Goal: Transaction & Acquisition: Purchase product/service

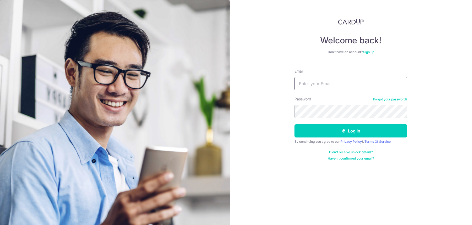
click at [351, 89] on input "Email" at bounding box center [351, 83] width 113 height 13
type input "[EMAIL_ADDRESS][DOMAIN_NAME]"
click at [295, 124] on button "Log in" at bounding box center [351, 130] width 113 height 13
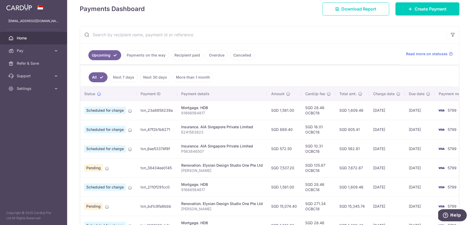
scroll to position [0, 7]
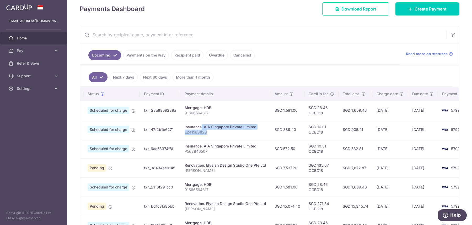
drag, startPoint x: 226, startPoint y: 131, endPoint x: 184, endPoint y: 126, distance: 42.3
click at [183, 126] on td "Insurance. AIA Singapore Private Limited E241583823" at bounding box center [226, 129] width 90 height 19
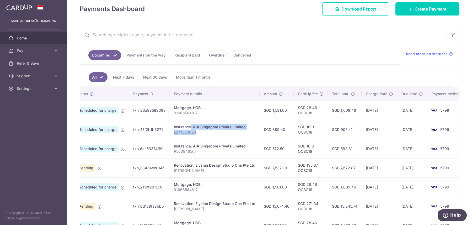
scroll to position [0, 18]
click at [188, 130] on p "E241583823" at bounding box center [215, 131] width 82 height 5
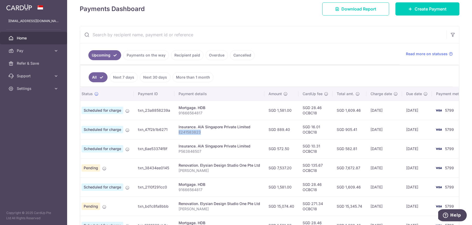
scroll to position [0, 13]
click at [139, 54] on link "Payments on the way" at bounding box center [146, 55] width 46 height 10
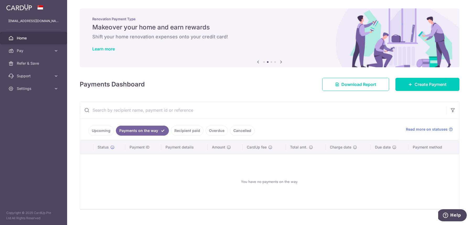
scroll to position [8, 0]
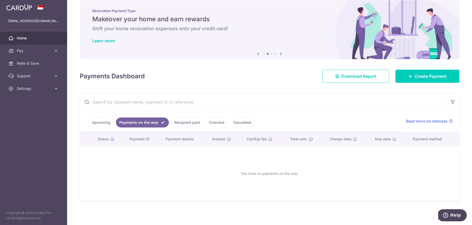
click at [175, 123] on link "Recipient paid" at bounding box center [187, 122] width 33 height 10
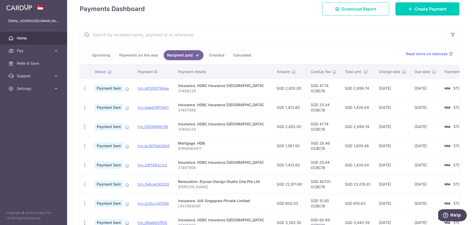
scroll to position [0, 0]
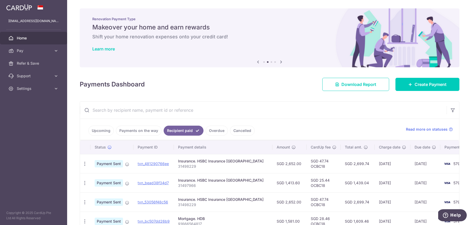
click at [99, 128] on link "Upcoming" at bounding box center [100, 130] width 25 height 10
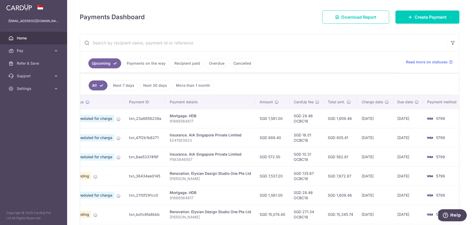
scroll to position [0, 12]
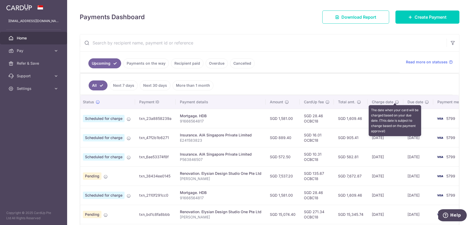
click at [396, 101] on icon at bounding box center [397, 102] width 4 height 4
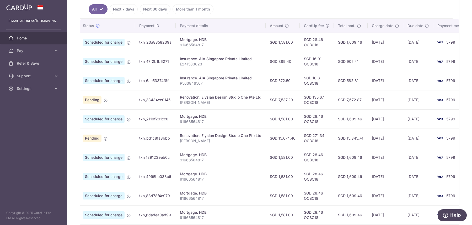
scroll to position [137, 0]
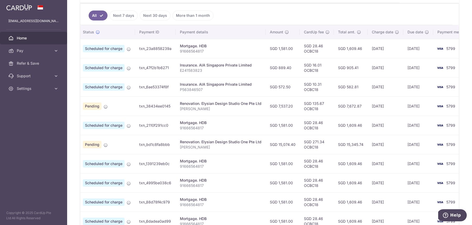
drag, startPoint x: 292, startPoint y: 85, endPoint x: 264, endPoint y: 85, distance: 28.1
click at [266, 85] on td "SGD 572.50" at bounding box center [283, 86] width 34 height 19
drag, startPoint x: 293, startPoint y: 68, endPoint x: 266, endPoint y: 65, distance: 27.7
click at [266, 65] on td "SGD 889.40" at bounding box center [283, 67] width 34 height 19
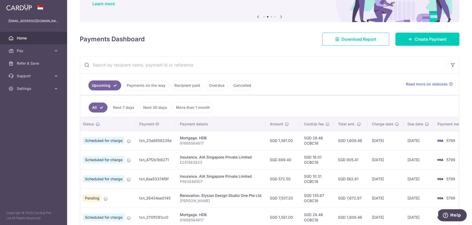
scroll to position [0, 0]
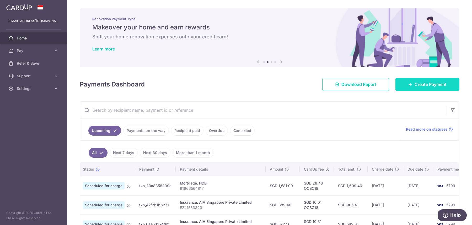
click at [422, 86] on span "Create Payment" at bounding box center [431, 84] width 32 height 6
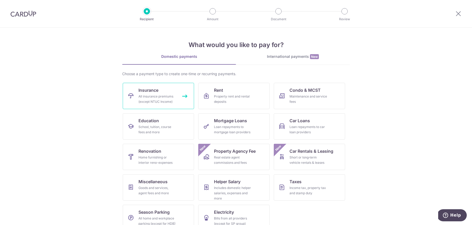
click at [152, 104] on link "Insurance All insurance premiums (except NTUC Income)" at bounding box center [158, 96] width 71 height 26
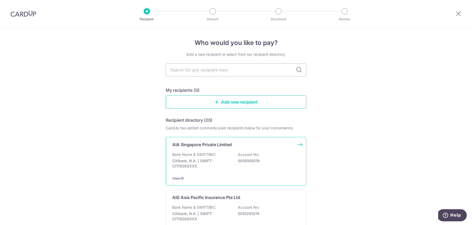
click at [188, 155] on p "Bank Name & SWIFT/BIC:" at bounding box center [194, 154] width 44 height 5
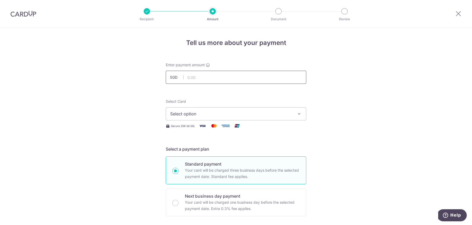
click at [203, 80] on input "text" at bounding box center [236, 77] width 141 height 13
click at [196, 78] on input "text" at bounding box center [236, 77] width 141 height 13
type input "1,518.01"
click at [172, 111] on span "Select option" at bounding box center [231, 113] width 122 height 6
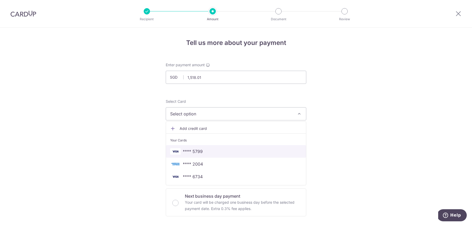
click at [188, 151] on span "**** 5799" at bounding box center [193, 151] width 20 height 6
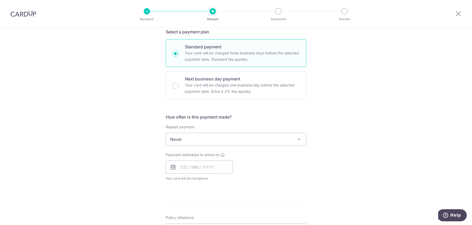
scroll to position [118, 0]
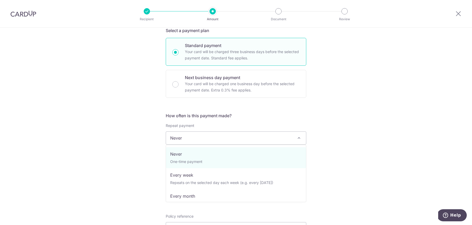
click at [193, 140] on span "Never" at bounding box center [236, 137] width 140 height 13
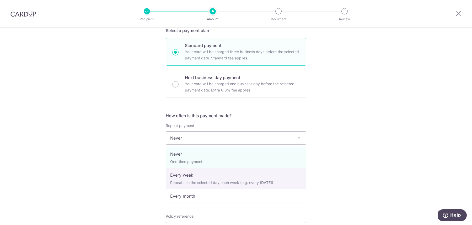
select select "2"
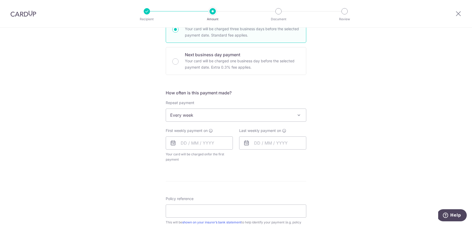
scroll to position [148, 0]
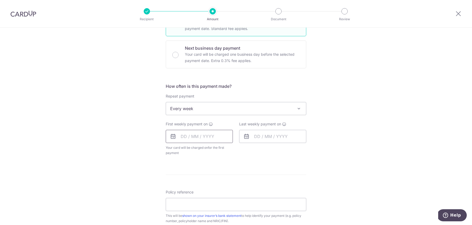
click at [218, 135] on input "text" at bounding box center [199, 136] width 67 height 13
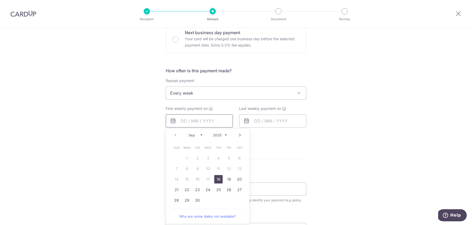
scroll to position [171, 0]
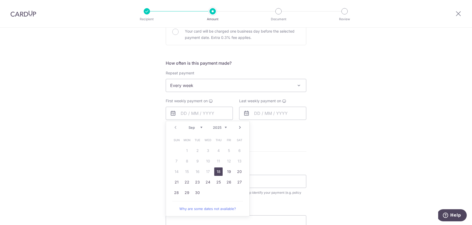
click at [199, 128] on select "Sep Oct Nov Dec" at bounding box center [196, 127] width 14 height 4
click at [216, 171] on link "16" at bounding box center [218, 171] width 8 height 8
type input "[DATE]"
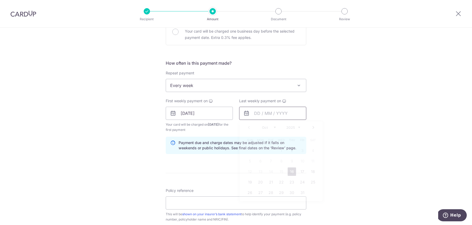
click at [263, 114] on input "text" at bounding box center [272, 113] width 67 height 13
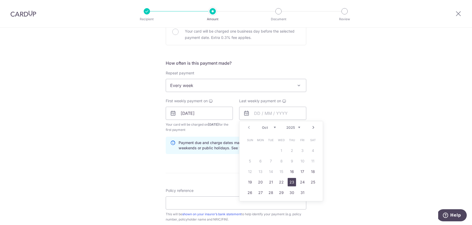
click at [293, 183] on link "23" at bounding box center [292, 182] width 8 height 8
type input "[DATE]"
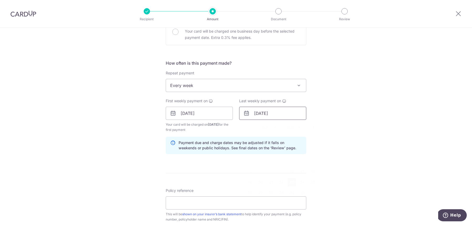
click at [262, 115] on input "[DATE]" at bounding box center [272, 113] width 67 height 13
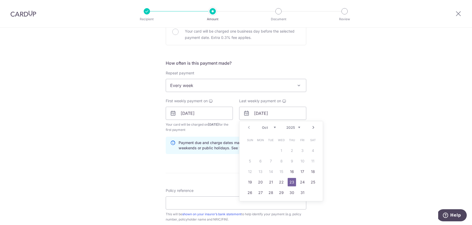
click at [343, 116] on div "Tell us more about your payment Enter payment amount SGD 1,518.01 1518.01 Selec…" at bounding box center [236, 107] width 472 height 501
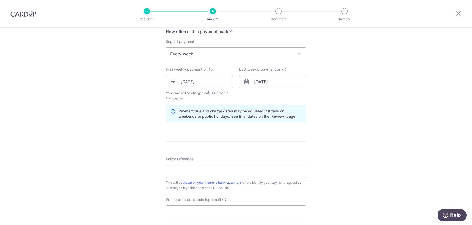
scroll to position [223, 0]
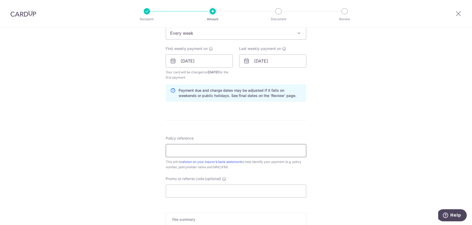
click at [202, 152] on input "Policy reference" at bounding box center [236, 150] width 141 height 13
type input "L542276392"
click at [187, 188] on input "Promo or referral code (optional)" at bounding box center [236, 190] width 141 height 13
click at [174, 194] on input "Promo or referral code (optional)" at bounding box center [236, 190] width 141 height 13
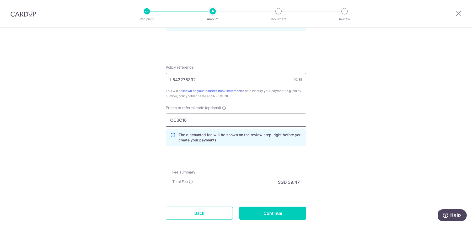
scroll to position [326, 0]
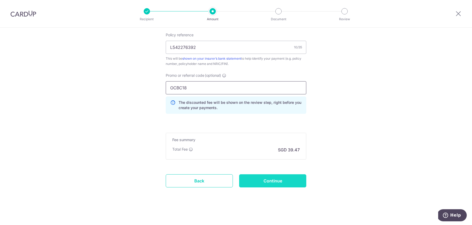
type input "OCBC18"
click at [258, 182] on input "Continue" at bounding box center [272, 180] width 67 height 13
type input "Create Schedule"
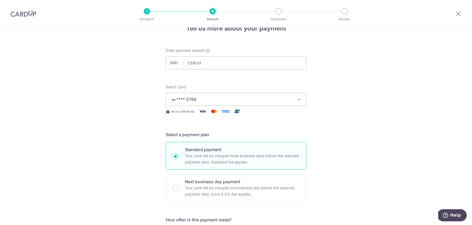
scroll to position [11, 0]
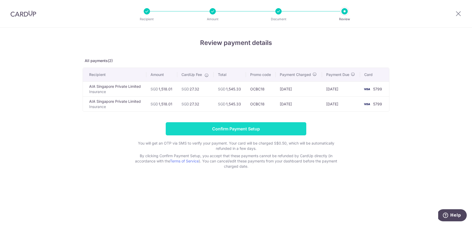
click at [240, 129] on input "Confirm Payment Setup" at bounding box center [236, 128] width 141 height 13
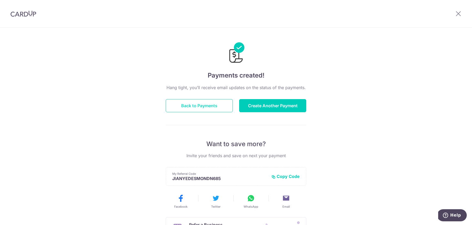
click at [211, 105] on button "Back to Payments" at bounding box center [199, 105] width 67 height 13
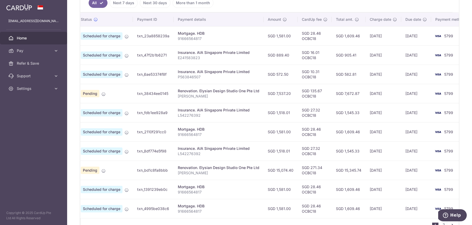
scroll to position [0, 9]
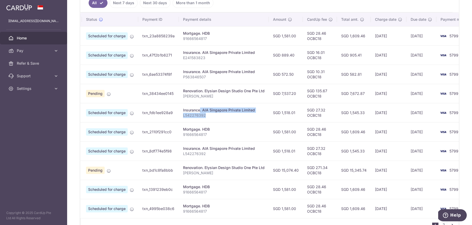
drag, startPoint x: 205, startPoint y: 114, endPoint x: 182, endPoint y: 109, distance: 24.1
click at [182, 109] on td "Insurance. AIA Singapore Private Limited L542276392" at bounding box center [224, 112] width 90 height 19
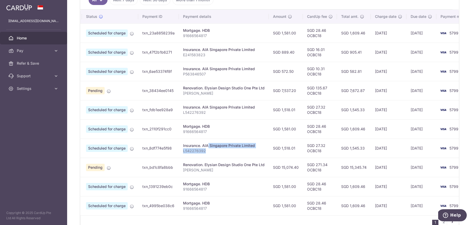
drag, startPoint x: 220, startPoint y: 151, endPoint x: 191, endPoint y: 145, distance: 29.5
click at [191, 145] on td "Insurance. AIA Singapore Private Limited L542276392" at bounding box center [224, 147] width 90 height 19
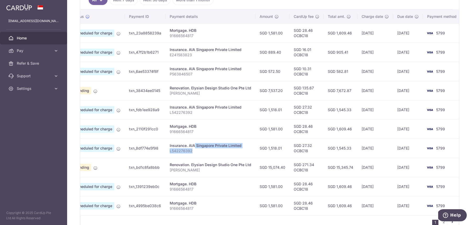
scroll to position [0, 0]
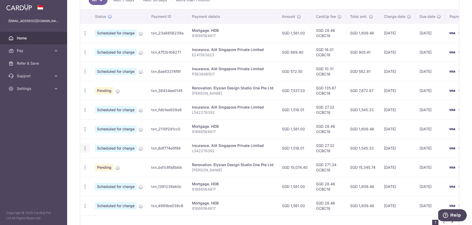
click at [82, 146] on div "Update payment Cancel payment" at bounding box center [85, 148] width 10 height 10
click at [85, 147] on icon "button" at bounding box center [85, 148] width 6 height 6
click at [99, 161] on span "Update payment" at bounding box center [113, 162] width 36 height 6
radio input "true"
type input "1,518.01"
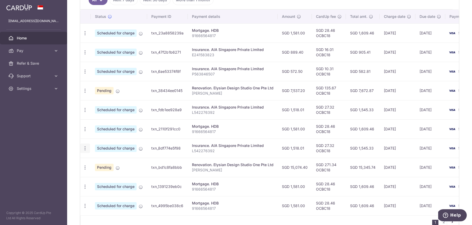
type input "[DATE]"
type input "L542276392"
type input "OCBC18"
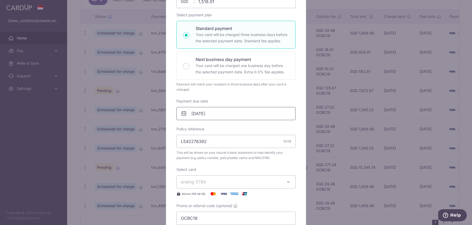
scroll to position [82, 0]
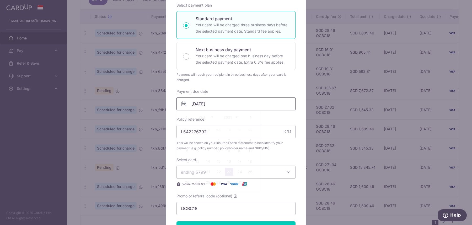
click at [214, 107] on input "[DATE]" at bounding box center [236, 103] width 119 height 13
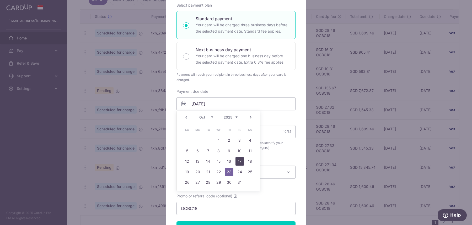
click at [240, 162] on link "17" at bounding box center [240, 161] width 8 height 8
type input "[DATE]"
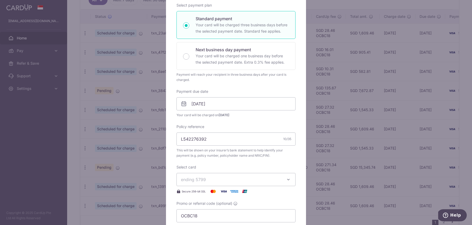
drag, startPoint x: 200, startPoint y: 181, endPoint x: 202, endPoint y: 199, distance: 18.8
click at [202, 199] on div "Enter payment amount 1,518.01 1518.01 SGD To change the payment amount, please …" at bounding box center [236, 99] width 119 height 245
click at [207, 138] on input "L542276392" at bounding box center [236, 138] width 119 height 13
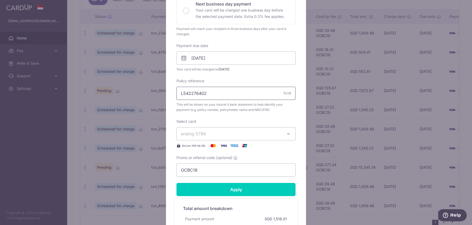
scroll to position [154, 0]
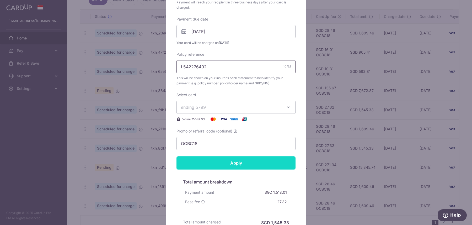
type input "L542276402"
click at [239, 165] on input "Apply" at bounding box center [236, 162] width 119 height 13
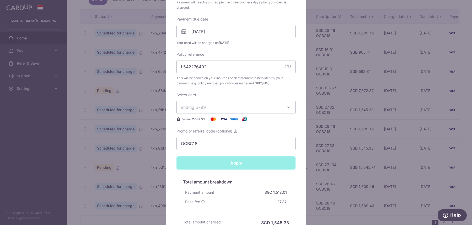
type input "Successfully Applied"
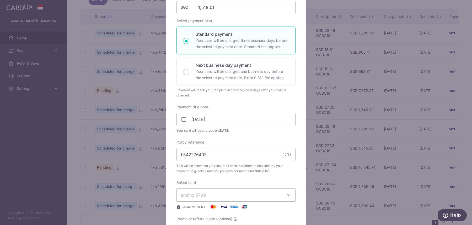
scroll to position [0, 0]
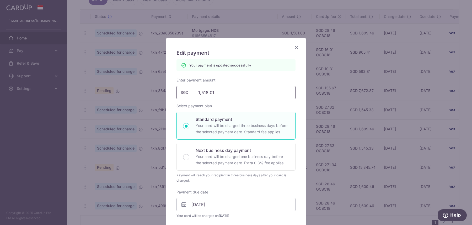
click at [214, 91] on input "1,518.01" at bounding box center [236, 92] width 119 height 13
type input "1"
type input "Apply"
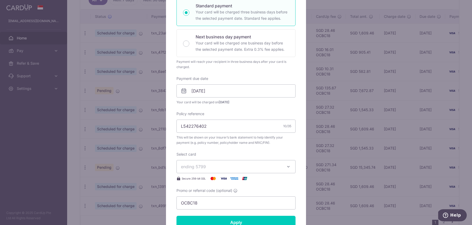
scroll to position [131, 0]
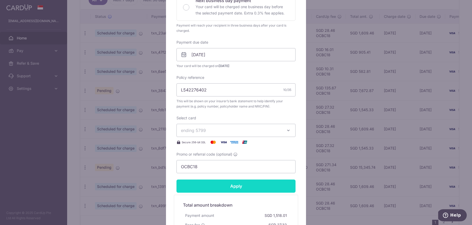
type input "1,446.01"
click at [237, 187] on input "Apply" at bounding box center [236, 185] width 119 height 13
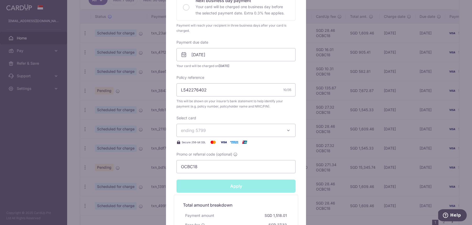
type input "Successfully Applied"
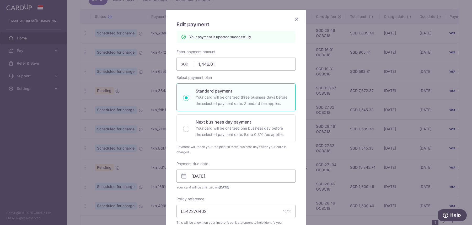
scroll to position [0, 0]
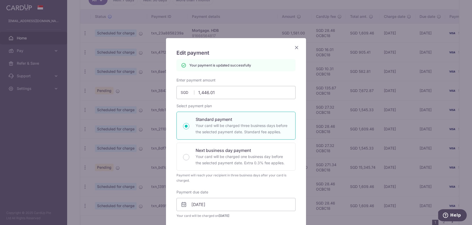
click at [298, 48] on icon "Close" at bounding box center [297, 47] width 6 height 7
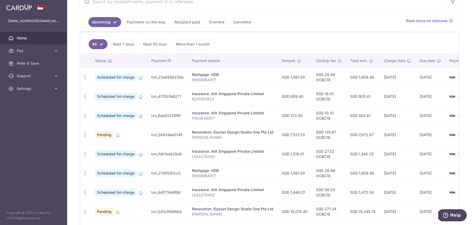
scroll to position [138, 0]
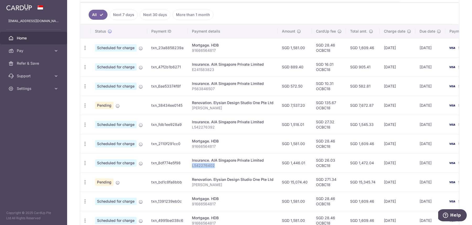
drag, startPoint x: 217, startPoint y: 164, endPoint x: 188, endPoint y: 163, distance: 28.9
click at [188, 163] on td "Insurance. AIA Singapore Private Limited L542276402" at bounding box center [233, 162] width 90 height 19
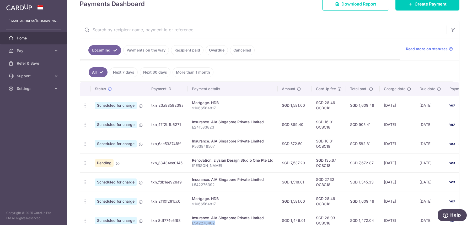
scroll to position [58, 0]
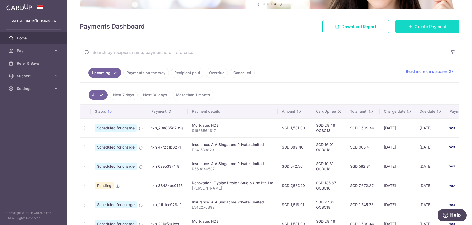
click at [425, 29] on span "Create Payment" at bounding box center [431, 26] width 32 height 6
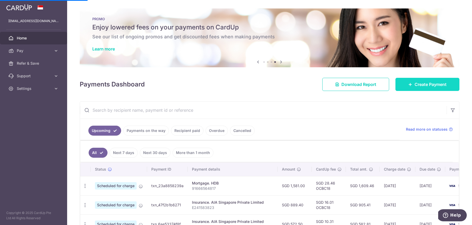
click at [421, 90] on link "Create Payment" at bounding box center [428, 84] width 64 height 13
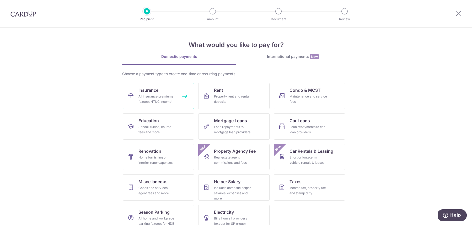
click at [161, 93] on link "Insurance All insurance premiums (except NTUC Income)" at bounding box center [158, 96] width 71 height 26
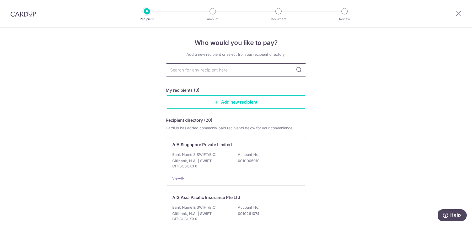
click at [203, 72] on input "text" at bounding box center [236, 69] width 141 height 13
type input "aia"
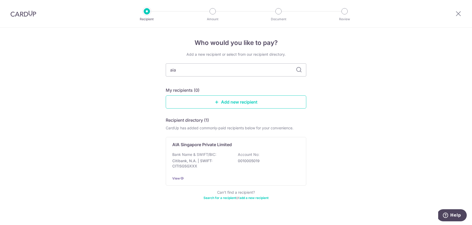
scroll to position [6, 0]
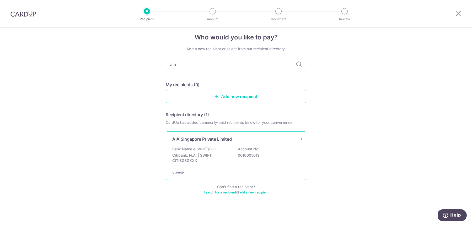
click at [207, 164] on div "Bank Name & SWIFT/BIC: Citibank, N.A. | SWIFT: CITISGSGXXX Account No: 00100050…" at bounding box center [236, 155] width 128 height 19
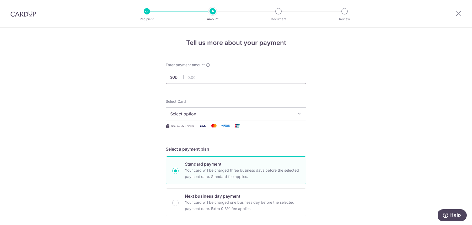
click at [222, 74] on input "text" at bounding box center [236, 77] width 141 height 13
type input "7,375.00"
click at [190, 115] on span "Select option" at bounding box center [231, 113] width 122 height 6
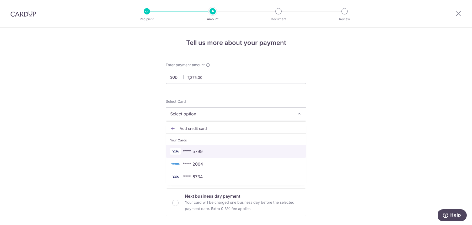
click at [192, 150] on span "**** 5799" at bounding box center [193, 151] width 20 height 6
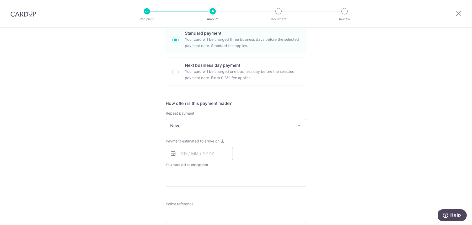
scroll to position [133, 0]
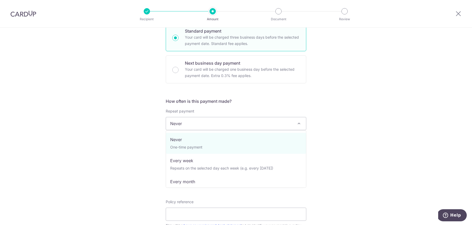
click at [200, 123] on span "Never" at bounding box center [236, 123] width 140 height 13
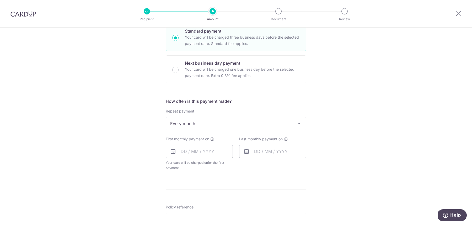
click at [191, 122] on span "Every month" at bounding box center [236, 123] width 140 height 13
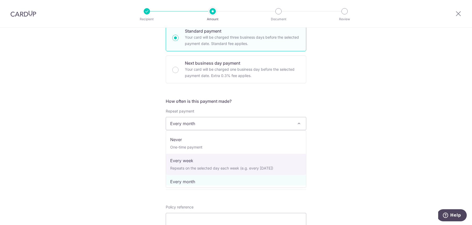
select select "2"
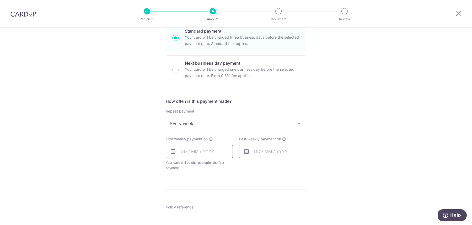
click at [199, 154] on input "text" at bounding box center [199, 151] width 67 height 13
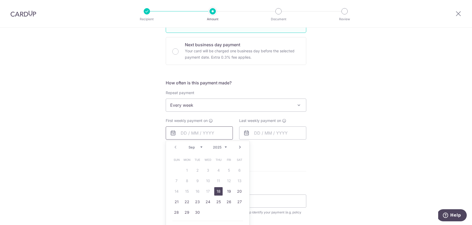
scroll to position [159, 0]
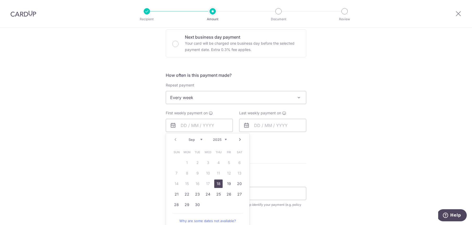
click at [199, 141] on div "Prev Next Sep Oct Nov [DATE] 2026 2027 2028 2029 2030 2031 2032 2033 2034 2035" at bounding box center [207, 139] width 83 height 13
click at [199, 140] on select "Sep Oct Nov Dec" at bounding box center [196, 139] width 14 height 4
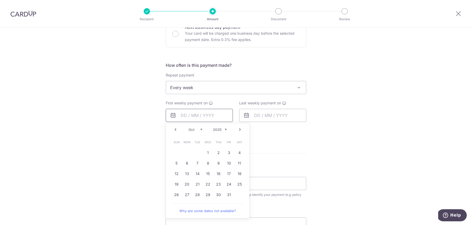
scroll to position [171, 0]
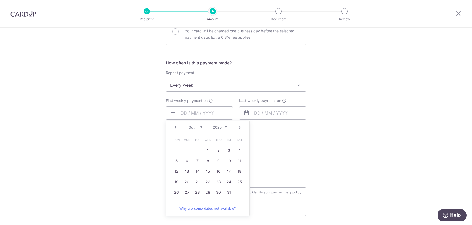
click at [198, 128] on select "Sep Oct Nov Dec" at bounding box center [196, 127] width 14 height 4
click at [205, 181] on link "19" at bounding box center [208, 181] width 8 height 8
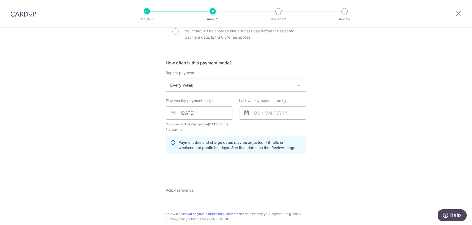
click at [204, 119] on div "First weekly payment on [DATE] Prev Next Nov [DATE] 2026 2027 2028 2029 2030 20…" at bounding box center [199, 115] width 67 height 34
click at [206, 114] on input "[DATE]" at bounding box center [199, 112] width 67 height 13
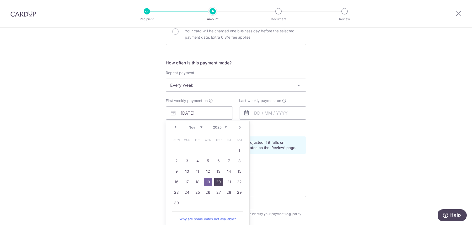
click at [216, 180] on link "20" at bounding box center [218, 181] width 8 height 8
type input "[DATE]"
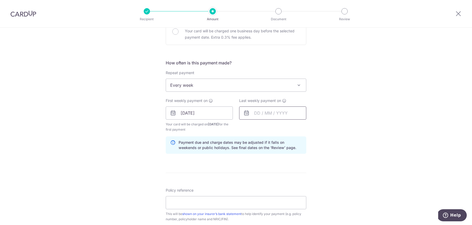
click at [263, 114] on input "text" at bounding box center [272, 112] width 67 height 13
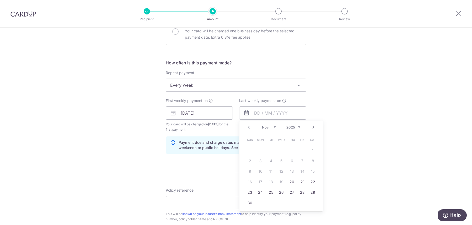
click at [313, 125] on link "Next" at bounding box center [313, 127] width 6 height 6
click at [294, 151] on link "4" at bounding box center [292, 150] width 8 height 8
type input "[DATE]"
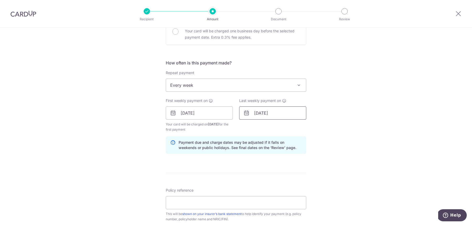
click at [284, 118] on input "[DATE]" at bounding box center [272, 112] width 67 height 13
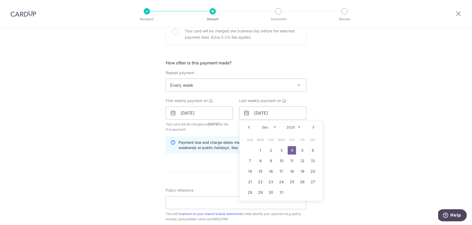
click at [248, 126] on link "Prev" at bounding box center [249, 127] width 6 height 6
click at [312, 124] on link "Next" at bounding box center [313, 127] width 6 height 6
click at [194, 162] on form "Enter payment amount SGD 7,375.00 7375.00 Select Card **** 5799 Add credit card…" at bounding box center [236, 112] width 141 height 442
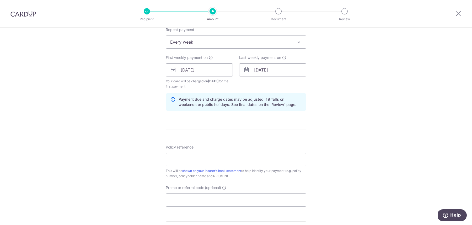
scroll to position [217, 0]
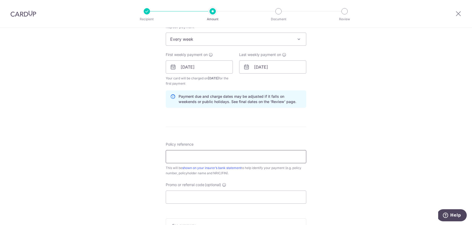
click at [194, 161] on input "Policy reference" at bounding box center [236, 156] width 141 height 13
click at [171, 155] on input ":542275982" at bounding box center [236, 156] width 141 height 13
type input "L542275982"
click at [183, 194] on input "Promo or referral code (optional)" at bounding box center [236, 196] width 141 height 13
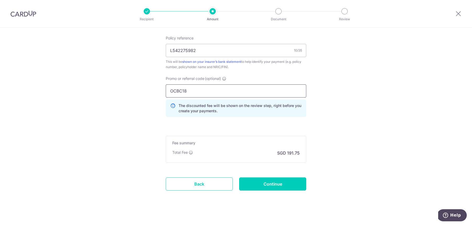
scroll to position [326, 0]
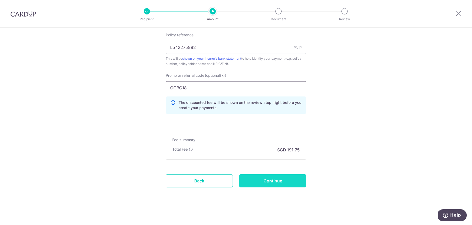
type input "OCBC18"
drag, startPoint x: 256, startPoint y: 179, endPoint x: 238, endPoint y: 149, distance: 35.2
click at [256, 176] on input "Continue" at bounding box center [272, 180] width 67 height 13
type input "Create Schedule"
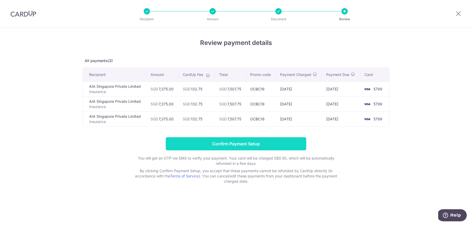
click at [249, 142] on input "Confirm Payment Setup" at bounding box center [236, 143] width 141 height 13
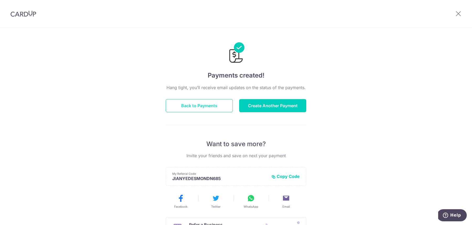
click at [204, 106] on button "Back to Payments" at bounding box center [199, 105] width 67 height 13
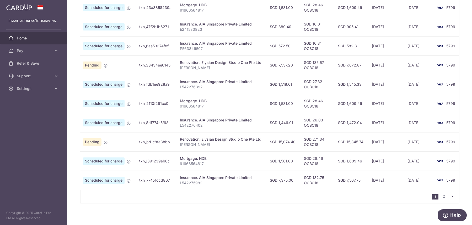
scroll to position [0, 22]
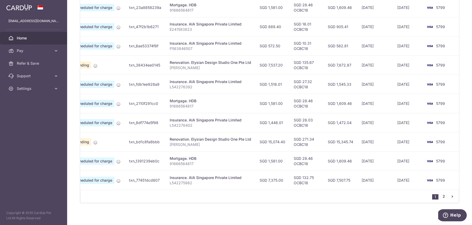
click at [445, 193] on link "2" at bounding box center [444, 196] width 6 height 6
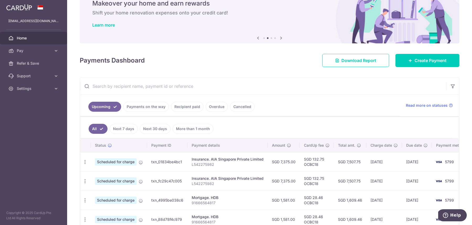
scroll to position [28, 0]
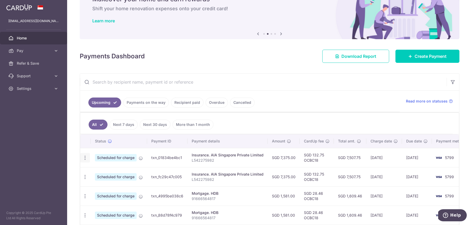
click at [86, 155] on icon "button" at bounding box center [85, 158] width 6 height 6
click at [101, 169] on span "Update payment" at bounding box center [113, 172] width 36 height 6
radio input "true"
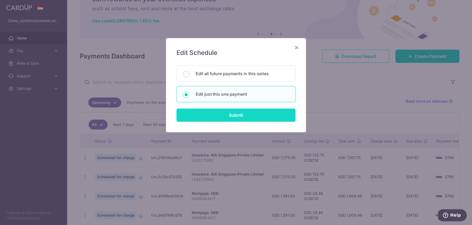
click at [226, 113] on input "Submit" at bounding box center [236, 114] width 119 height 13
radio input "true"
type input "7,375.00"
type input "[DATE]"
type input "L542275982"
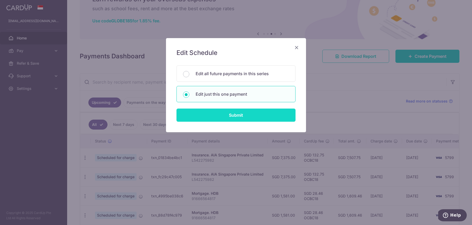
type input "OCBC18"
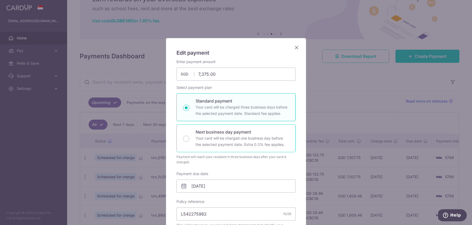
scroll to position [41, 0]
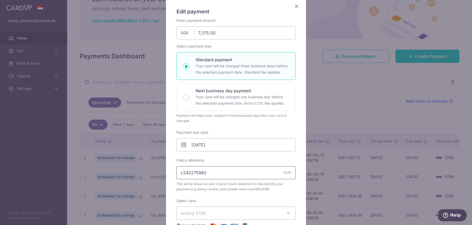
click at [199, 171] on input "L542275982" at bounding box center [236, 172] width 119 height 13
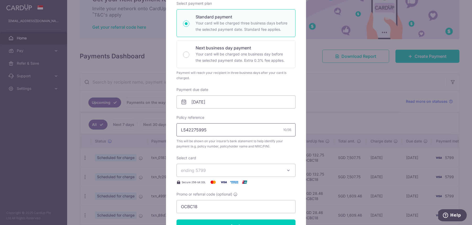
scroll to position [94, 0]
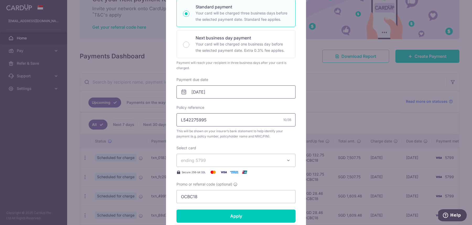
type input "L542275995"
click at [215, 89] on input "[DATE]" at bounding box center [236, 91] width 119 height 13
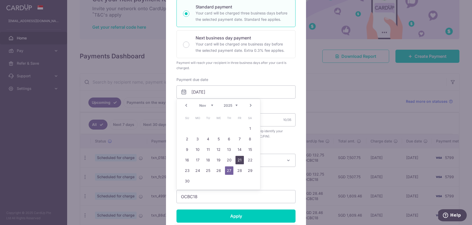
click at [239, 160] on link "21" at bounding box center [240, 160] width 8 height 8
type input "[DATE]"
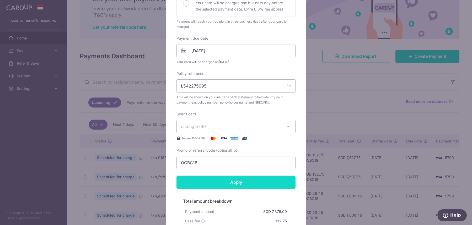
scroll to position [183, 0]
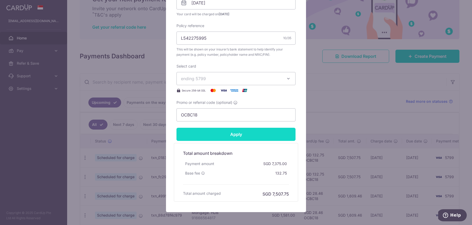
click at [238, 134] on input "Apply" at bounding box center [236, 134] width 119 height 13
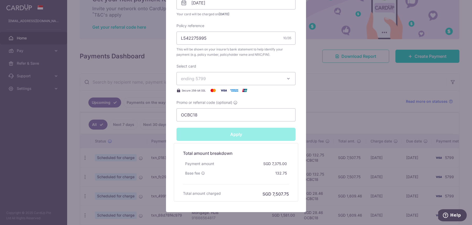
type input "Successfully Applied"
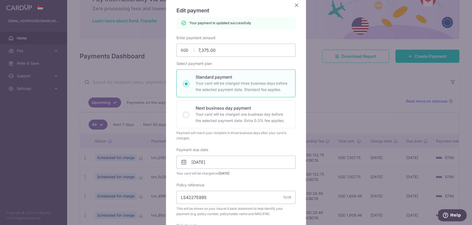
scroll to position [9, 0]
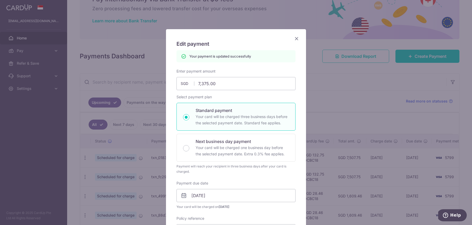
click at [300, 39] on div "Edit payment By clicking apply, you will make changes to all payments to AIA Si…" at bounding box center [236, 216] width 140 height 375
click at [296, 39] on icon "Close" at bounding box center [297, 38] width 6 height 7
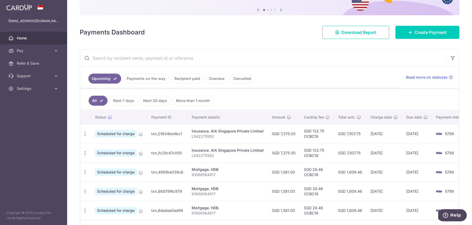
scroll to position [62, 0]
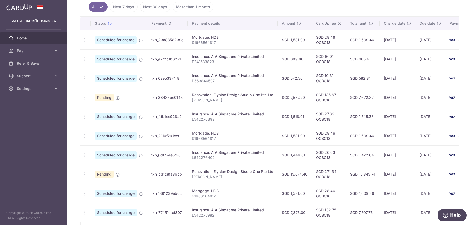
scroll to position [178, 0]
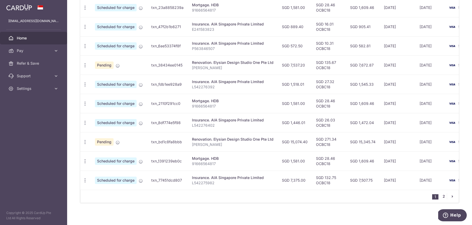
click at [443, 193] on link "2" at bounding box center [444, 196] width 6 height 6
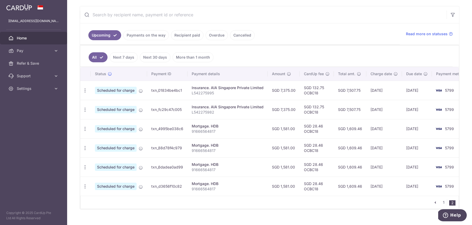
scroll to position [91, 0]
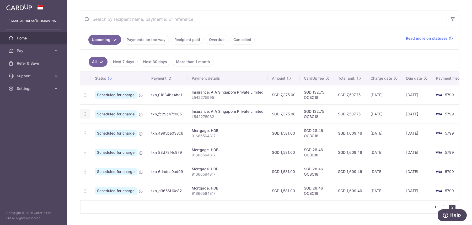
click at [84, 111] on icon "button" at bounding box center [85, 114] width 6 height 6
click at [96, 126] on span "Update payment" at bounding box center [113, 128] width 36 height 6
radio input "true"
type input "7,375.00"
type input "04/12/2025"
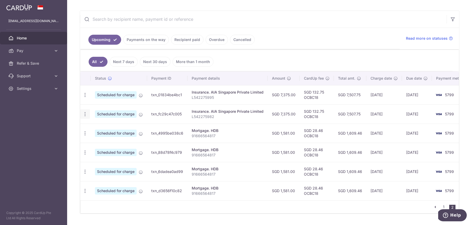
type input "L542275982"
type input "OCBC18"
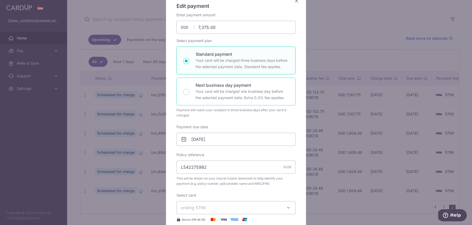
scroll to position [57, 0]
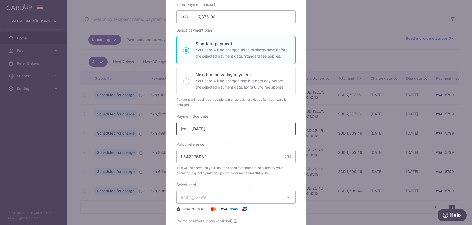
click at [219, 129] on input "04/12/2025" at bounding box center [236, 128] width 119 height 13
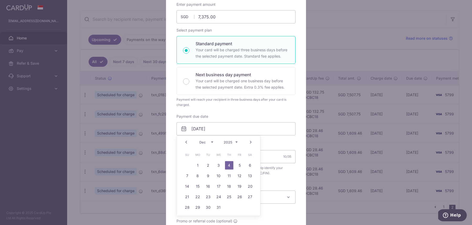
click at [189, 140] on link "Prev" at bounding box center [186, 142] width 6 height 6
click at [236, 187] on link "17" at bounding box center [240, 186] width 8 height 8
type input "[DATE]"
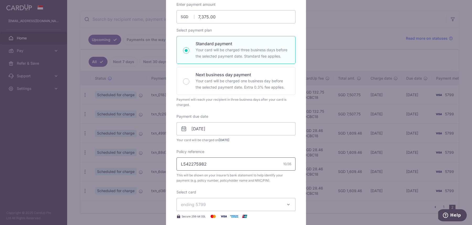
click at [196, 163] on input "L542275982" at bounding box center [236, 163] width 119 height 13
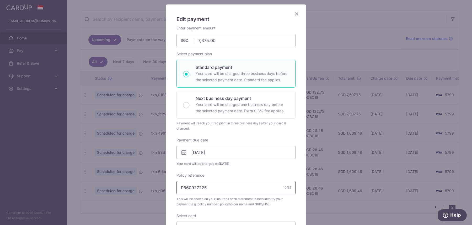
scroll to position [30, 0]
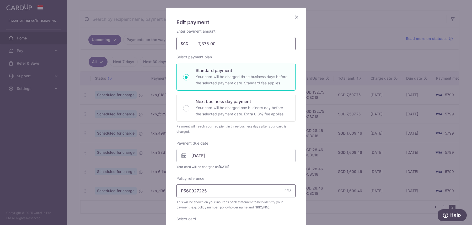
type input "P560927225"
click at [210, 42] on input "7,375.00" at bounding box center [236, 43] width 119 height 13
type input "295.11"
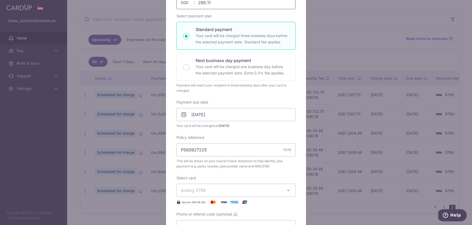
scroll to position [74, 0]
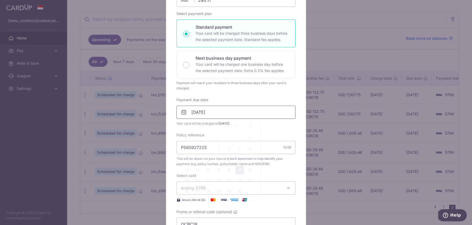
click at [220, 108] on input "[DATE]" at bounding box center [236, 111] width 119 height 13
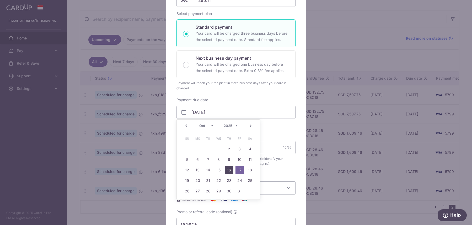
click at [227, 169] on link "16" at bounding box center [229, 170] width 8 height 8
type input "[DATE]"
click at [222, 111] on input "[DATE]" at bounding box center [236, 111] width 119 height 13
click at [243, 97] on div "Payment due date 16/10/2025 Your card will be charged on 13/10/2025" at bounding box center [236, 111] width 119 height 29
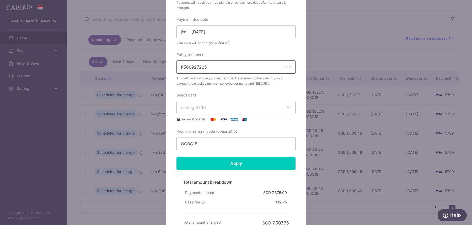
scroll to position [163, 0]
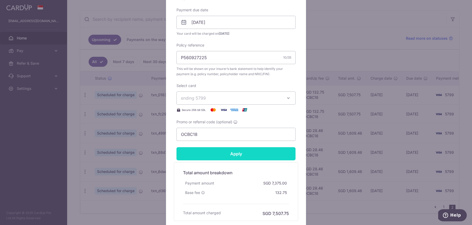
click at [236, 156] on input "Apply" at bounding box center [236, 153] width 119 height 13
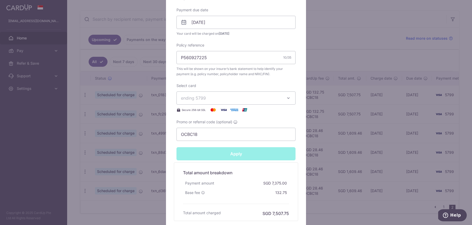
type input "Successfully Applied"
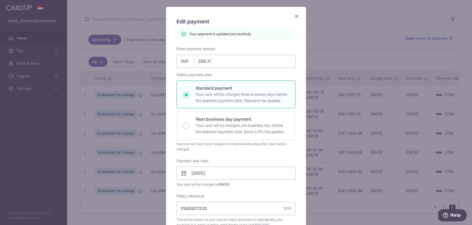
scroll to position [0, 0]
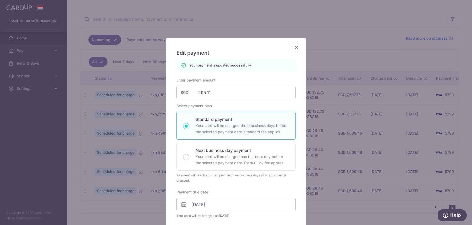
click at [297, 49] on icon "Close" at bounding box center [297, 47] width 6 height 7
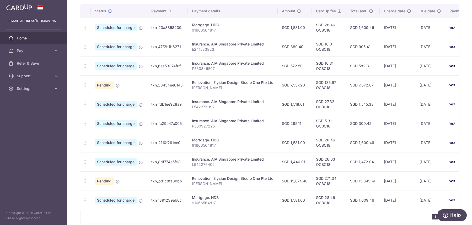
scroll to position [178, 0]
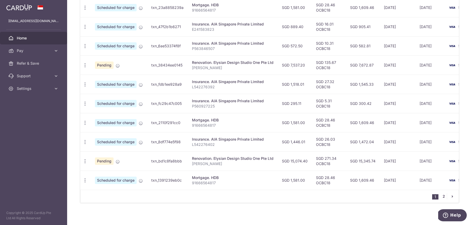
click at [445, 194] on link "2" at bounding box center [444, 196] width 6 height 6
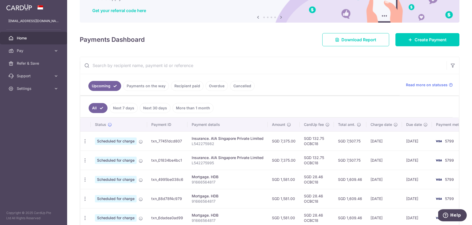
scroll to position [102, 0]
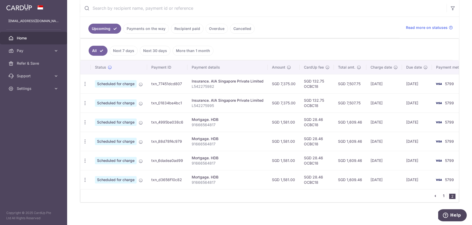
click at [446, 193] on link "1" at bounding box center [444, 195] width 6 height 6
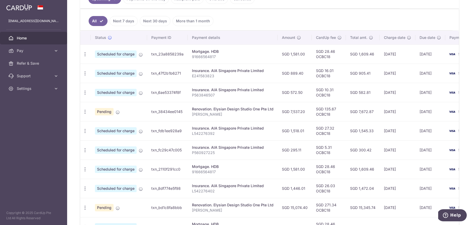
scroll to position [128, 0]
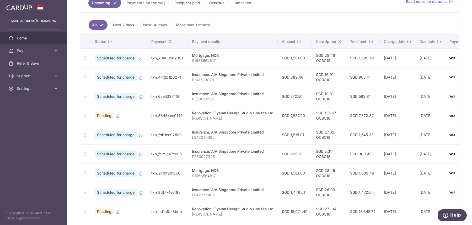
click at [198, 154] on p "P560927225" at bounding box center [233, 156] width 82 height 5
